Goal: Task Accomplishment & Management: Use online tool/utility

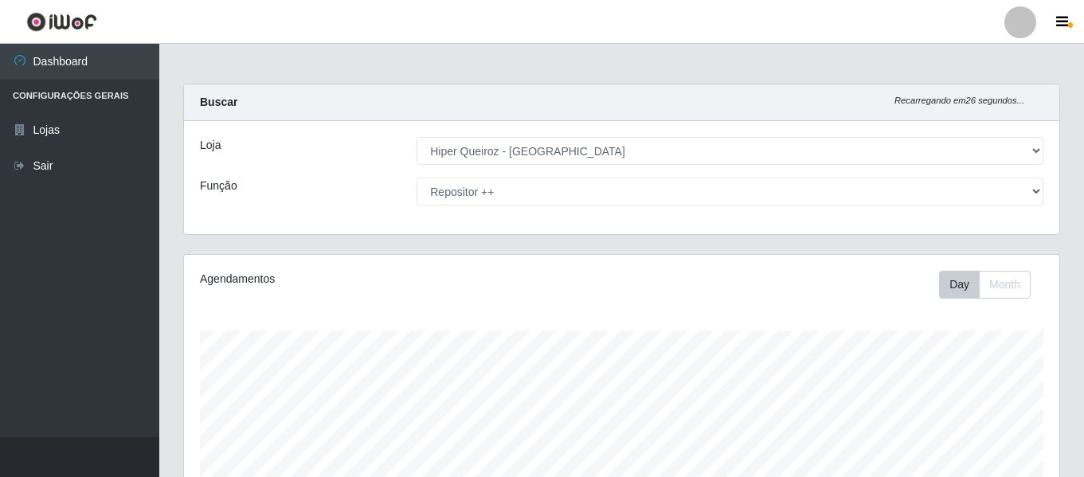
select select "497"
click at [1038, 190] on select "[Selecione...] ASG ASG + ASG ++ Embalador Embalador + Embalador ++ Operador de …" at bounding box center [730, 192] width 627 height 28
select select "16"
click at [417, 178] on select "[Selecione...] ASG ASG + ASG ++ Embalador Embalador + Embalador ++ Operador de …" at bounding box center [730, 192] width 627 height 28
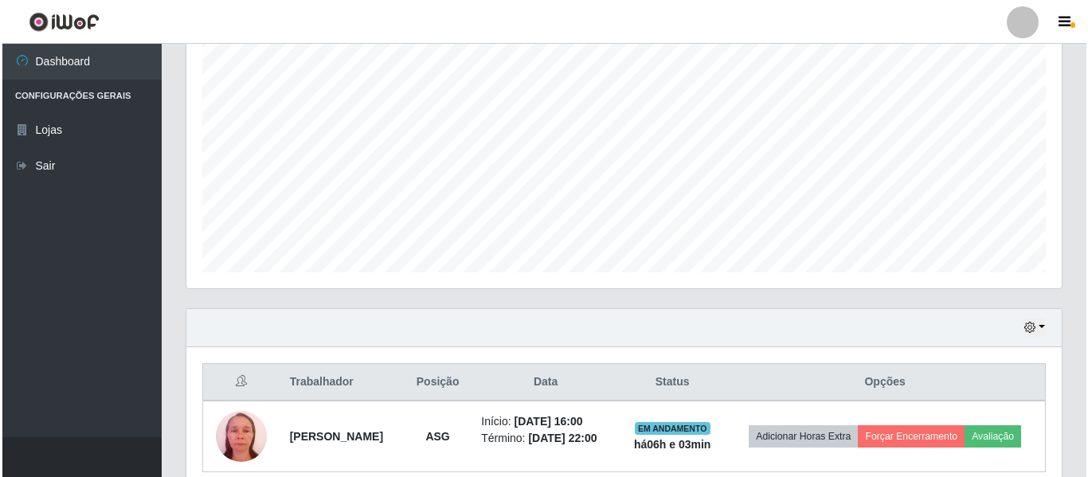
scroll to position [368, 0]
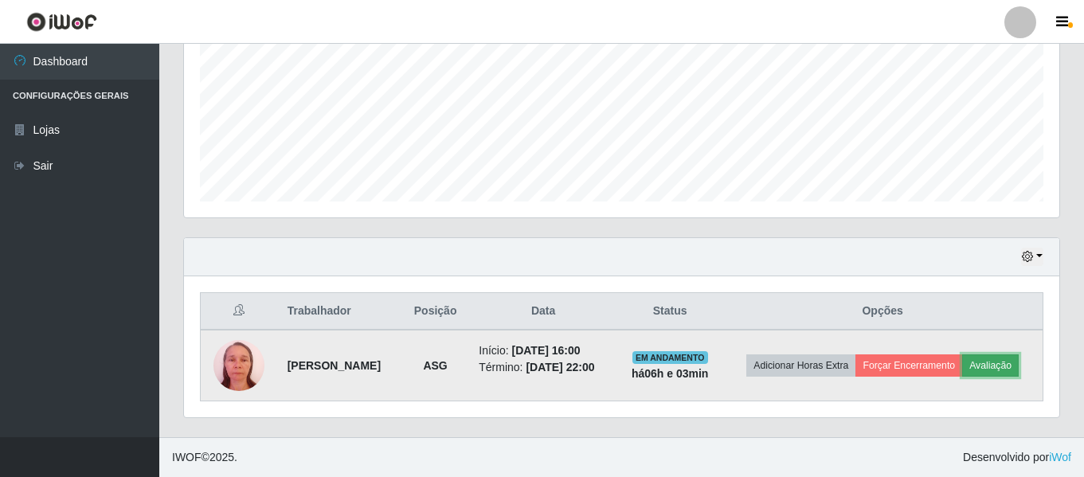
click at [990, 370] on button "Avaliação" at bounding box center [991, 366] width 57 height 22
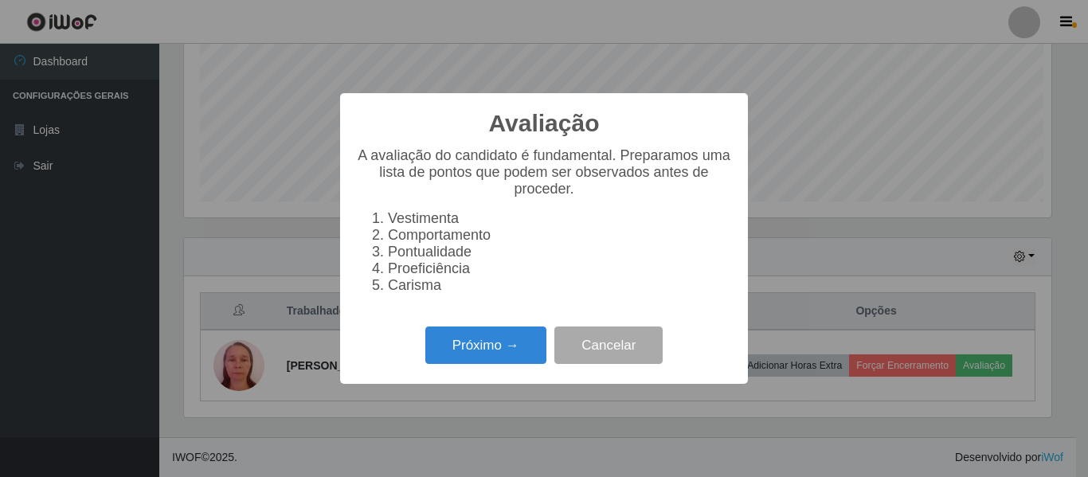
scroll to position [331, 868]
click at [521, 355] on button "Próximo →" at bounding box center [486, 345] width 121 height 37
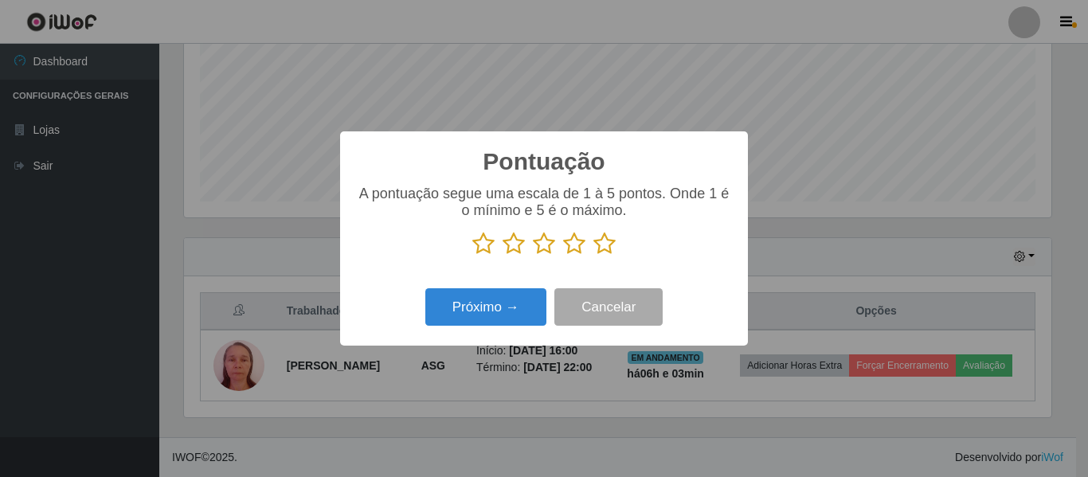
scroll to position [796495, 795958]
click at [609, 242] on icon at bounding box center [605, 244] width 22 height 24
click at [594, 256] on input "radio" at bounding box center [594, 256] width 0 height 0
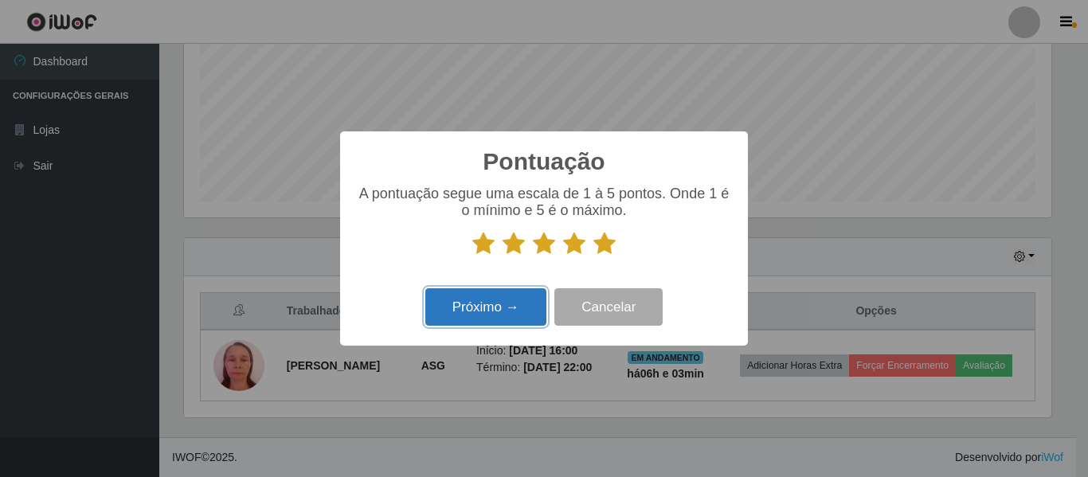
click at [491, 306] on button "Próximo →" at bounding box center [486, 306] width 121 height 37
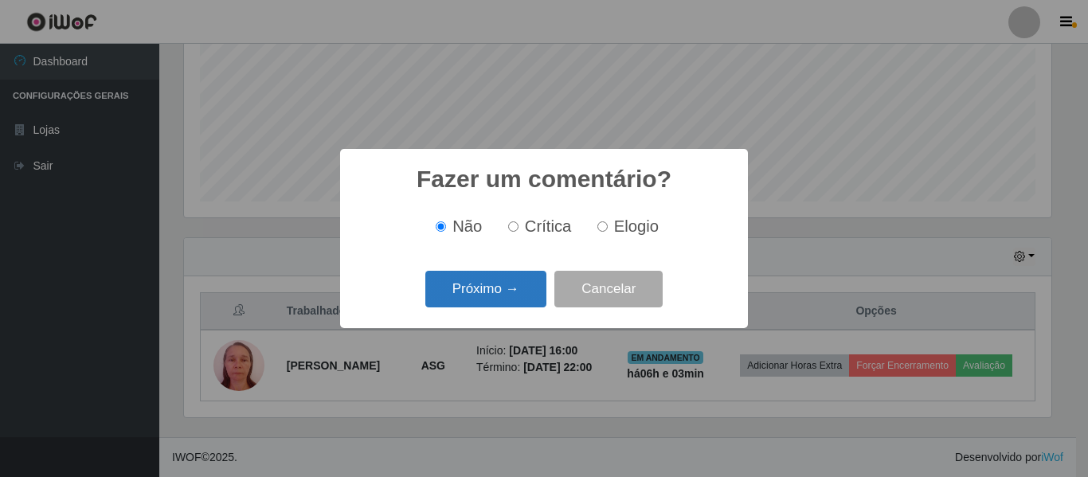
click at [511, 288] on button "Próximo →" at bounding box center [486, 289] width 121 height 37
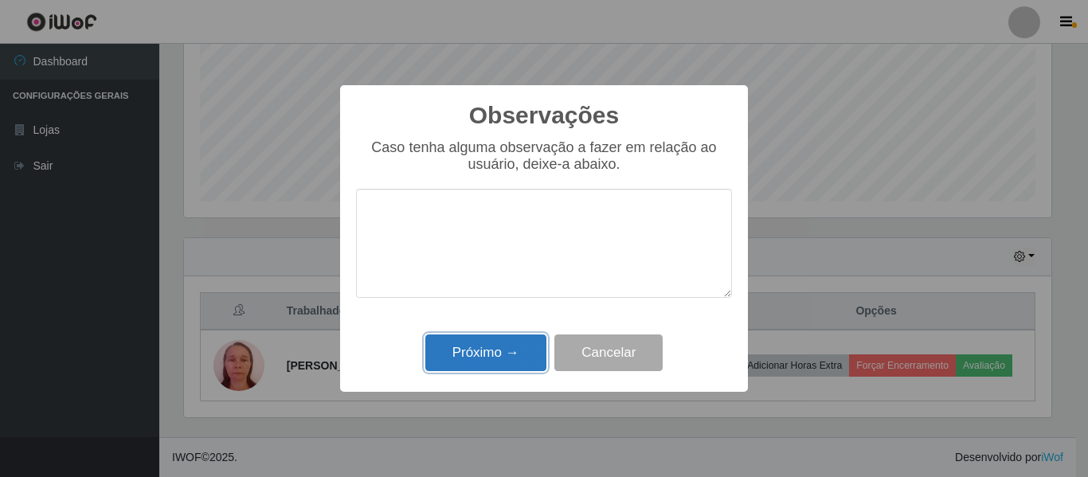
click at [510, 348] on button "Próximo →" at bounding box center [486, 353] width 121 height 37
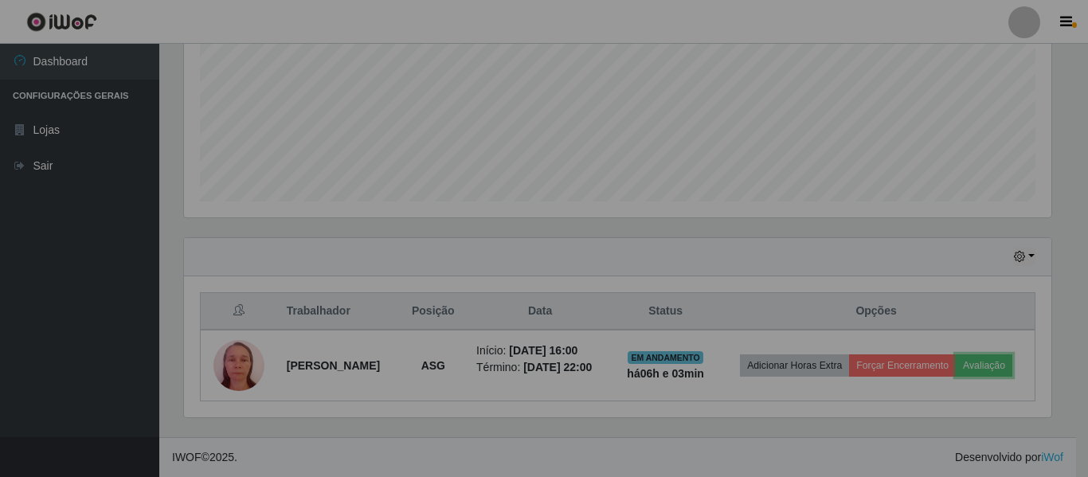
scroll to position [331, 876]
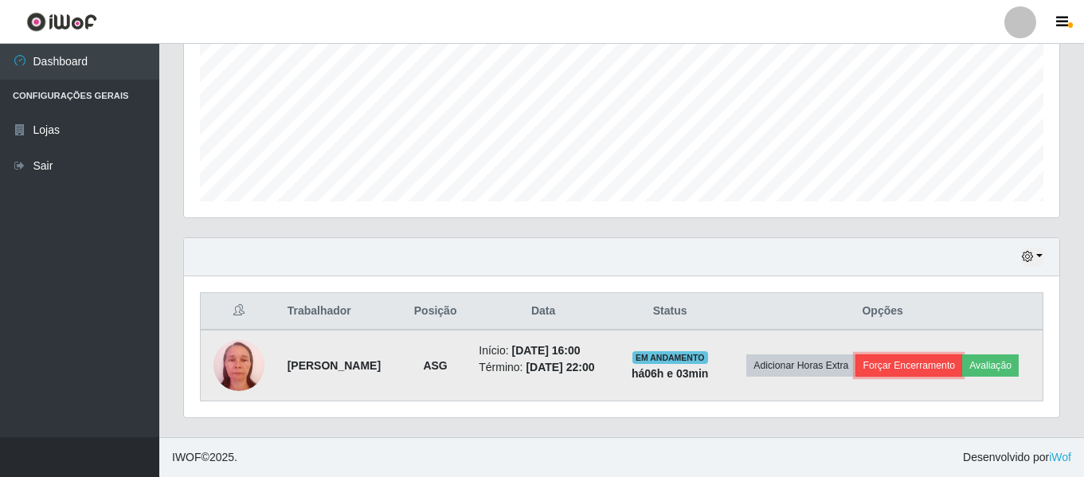
click at [927, 364] on button "Forçar Encerramento" at bounding box center [909, 366] width 107 height 22
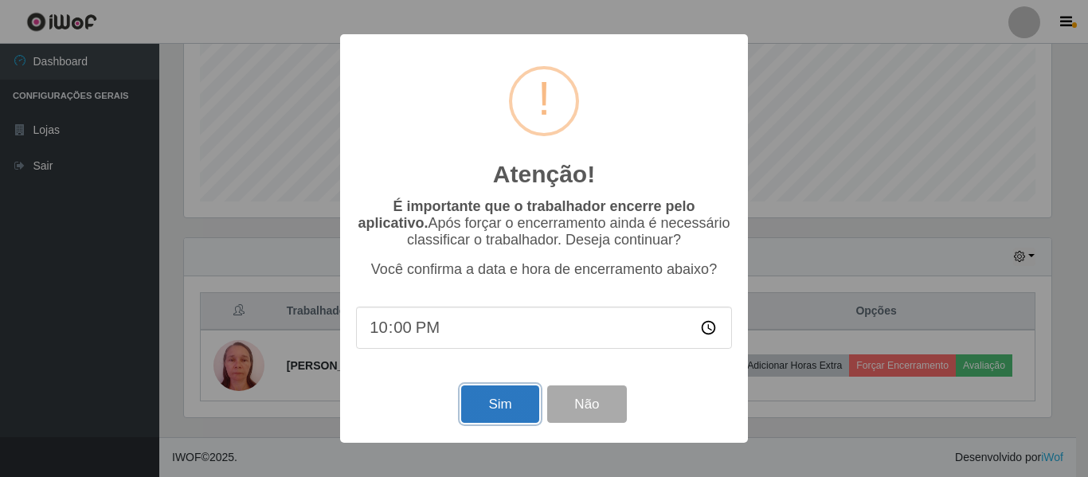
click at [486, 398] on button "Sim" at bounding box center [499, 404] width 77 height 37
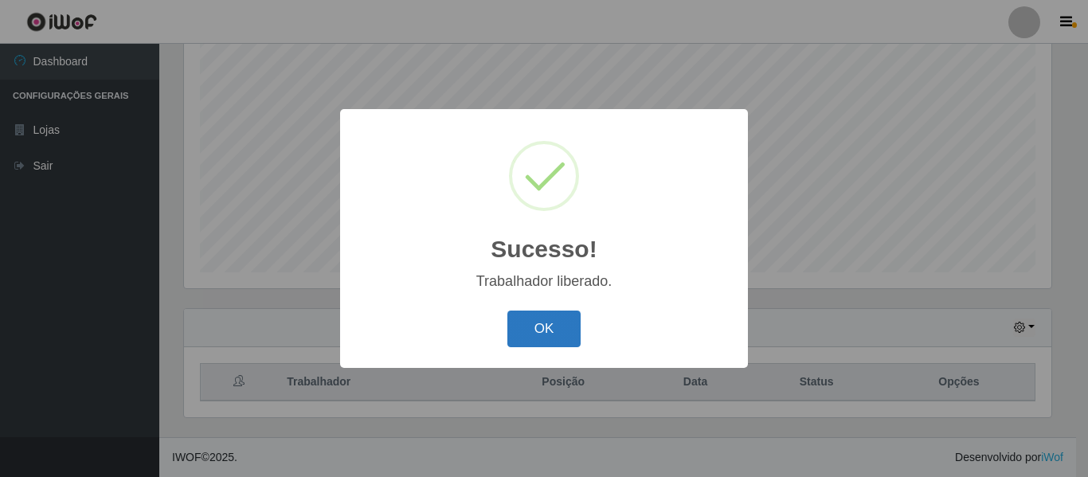
click at [527, 336] on button "OK" at bounding box center [545, 329] width 74 height 37
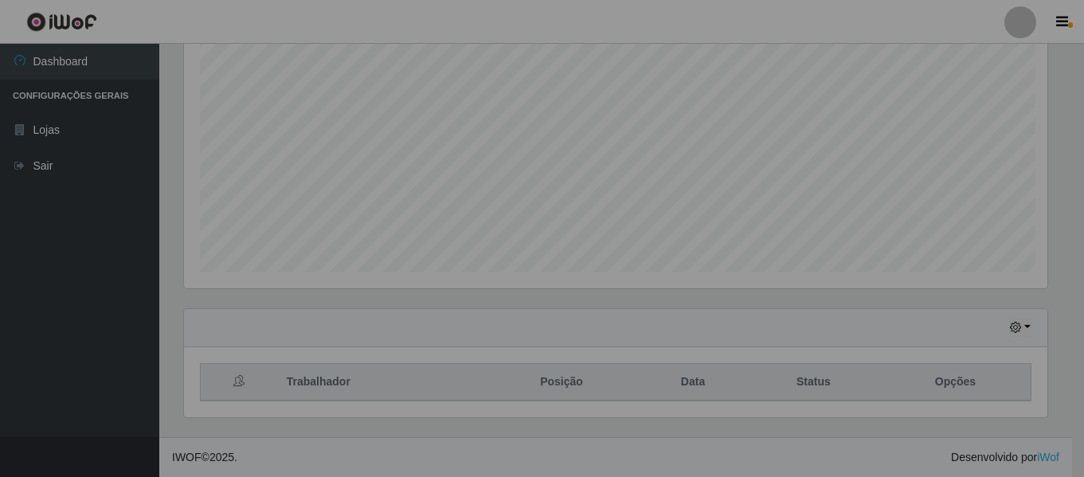
scroll to position [331, 876]
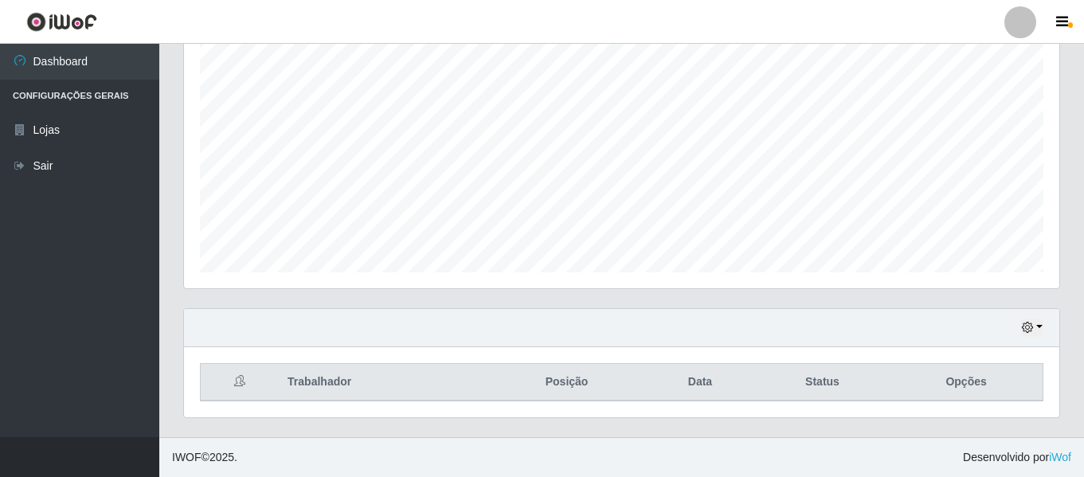
drag, startPoint x: 519, startPoint y: 327, endPoint x: 1065, endPoint y: 66, distance: 604.8
click at [1064, 67] on div "Agendamentos Day Month 28/08 Agendamentos 30" at bounding box center [621, 132] width 901 height 351
